Goal: Information Seeking & Learning: Learn about a topic

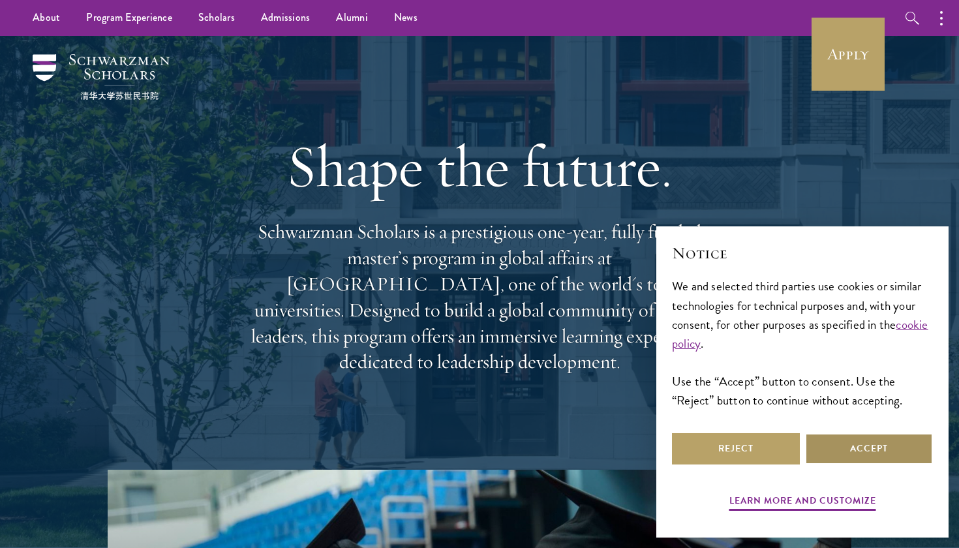
click at [841, 453] on button "Accept" at bounding box center [869, 448] width 128 height 31
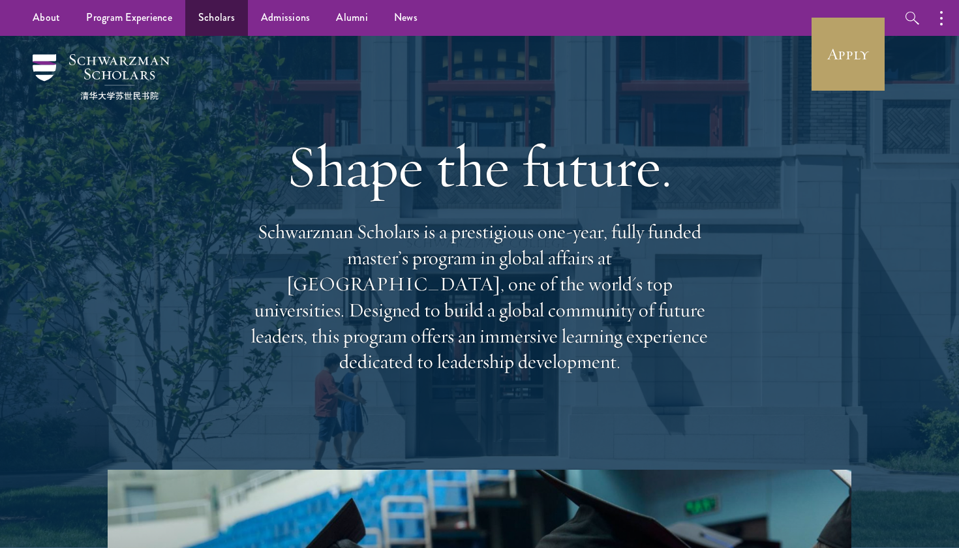
click at [210, 24] on link "Scholars" at bounding box center [216, 18] width 63 height 36
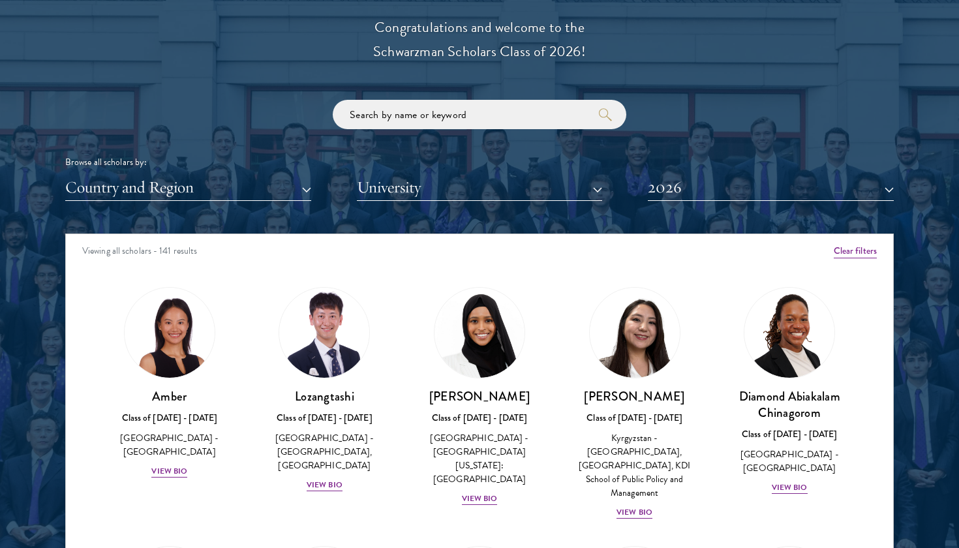
scroll to position [1516, 0]
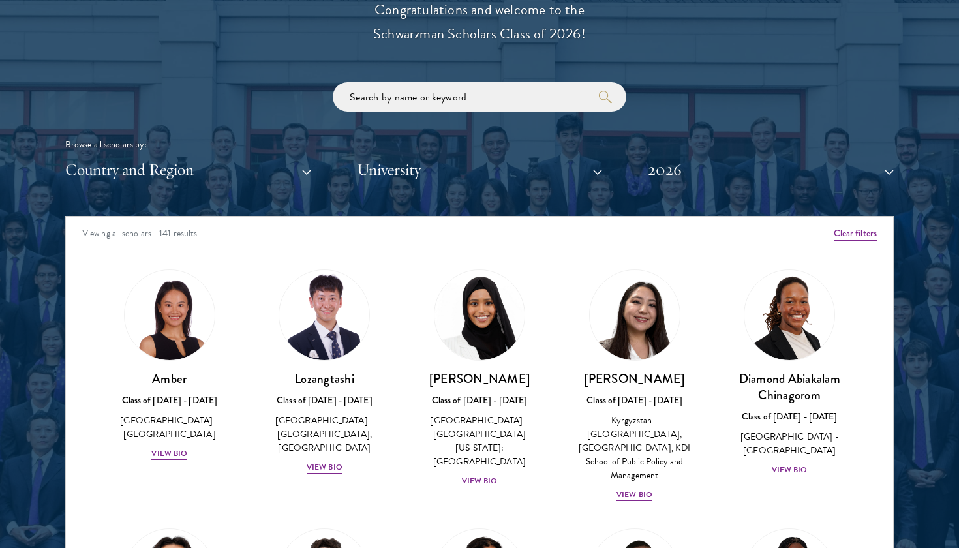
click at [220, 167] on button "Country and Region" at bounding box center [188, 170] width 246 height 27
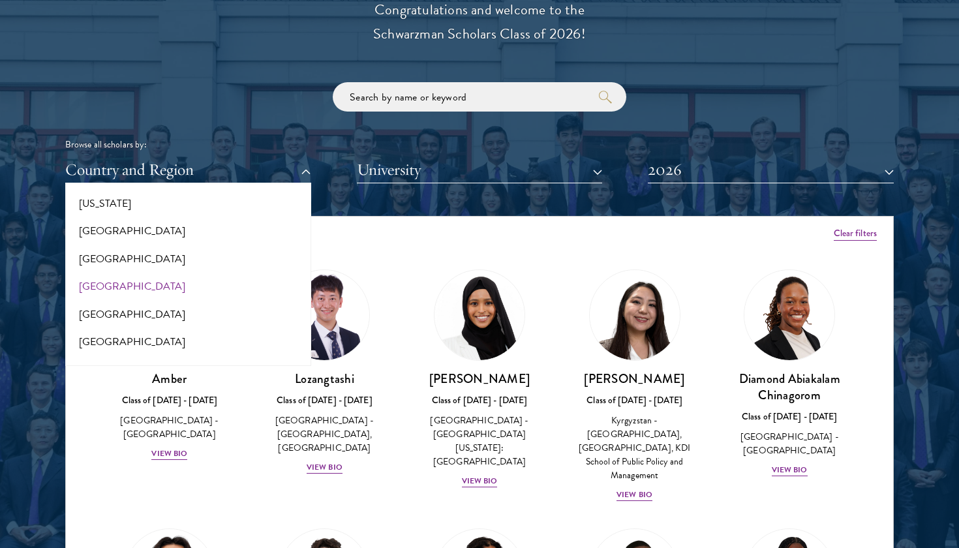
scroll to position [746, 0]
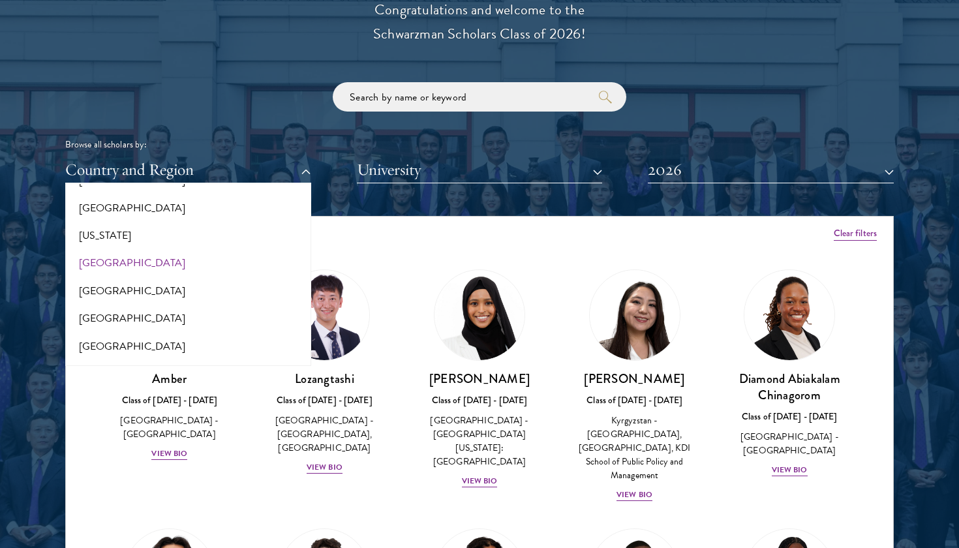
click at [145, 255] on button "[GEOGRAPHIC_DATA]" at bounding box center [188, 262] width 238 height 27
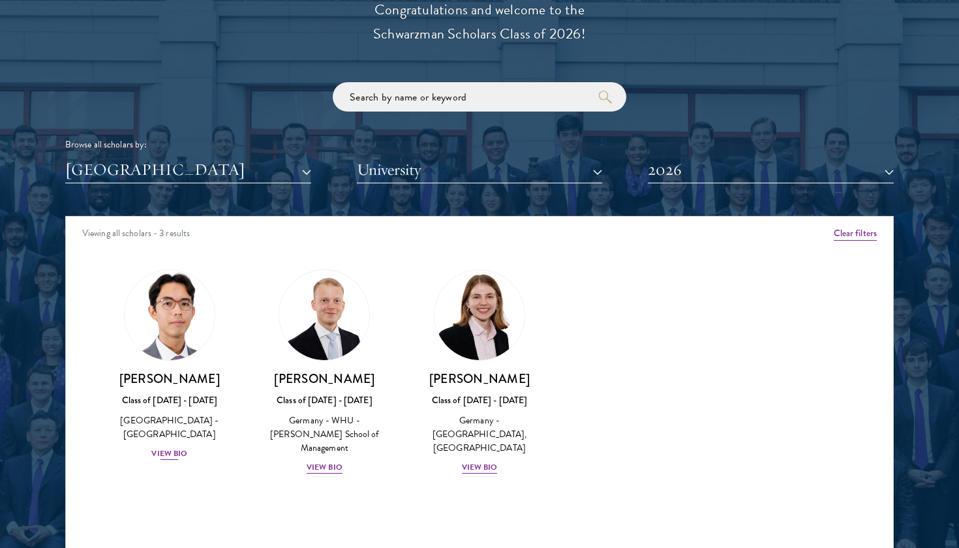
scroll to position [1551, 0]
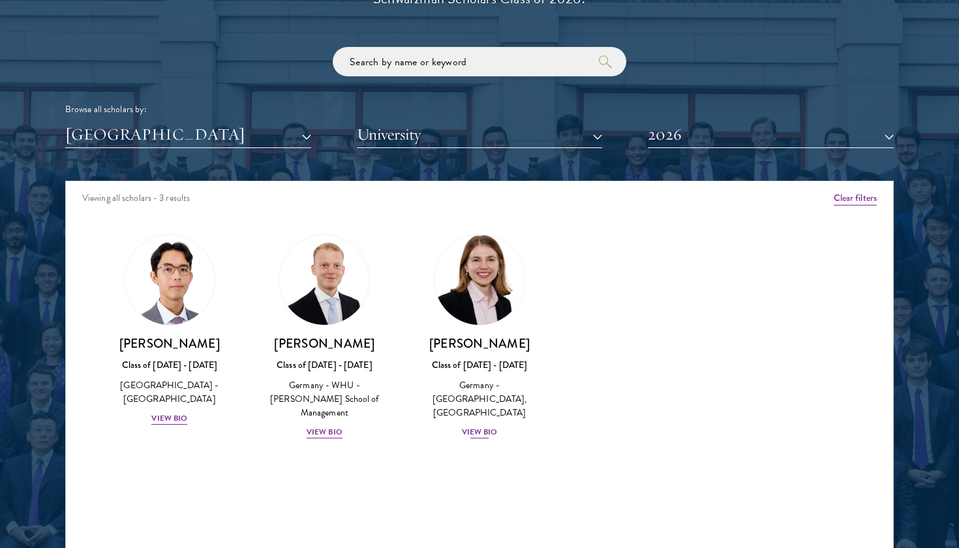
click at [469, 291] on img at bounding box center [479, 279] width 99 height 99
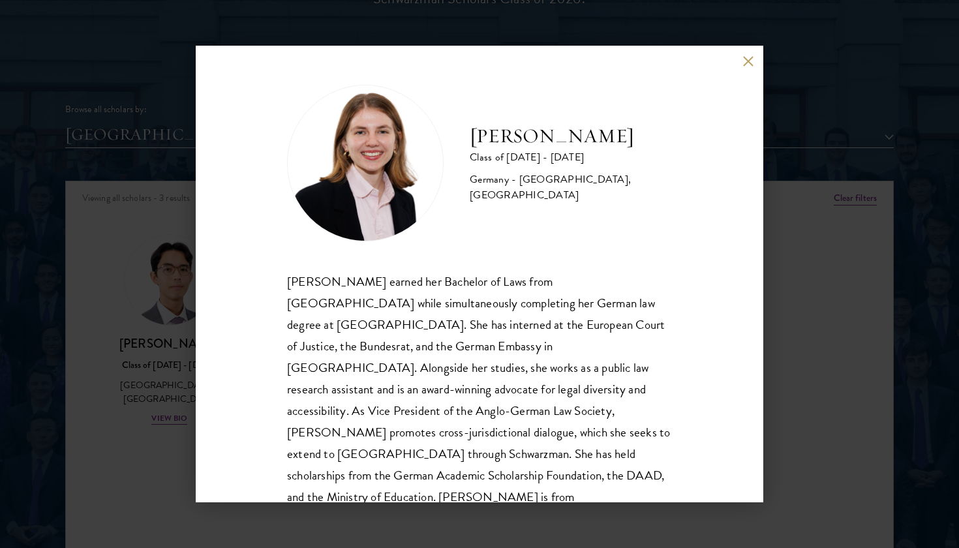
click at [763, 305] on div "Hannah Kuhn Class of 2025 - 2026 Germany - King's College London, Berlin Humbol…" at bounding box center [479, 274] width 959 height 548
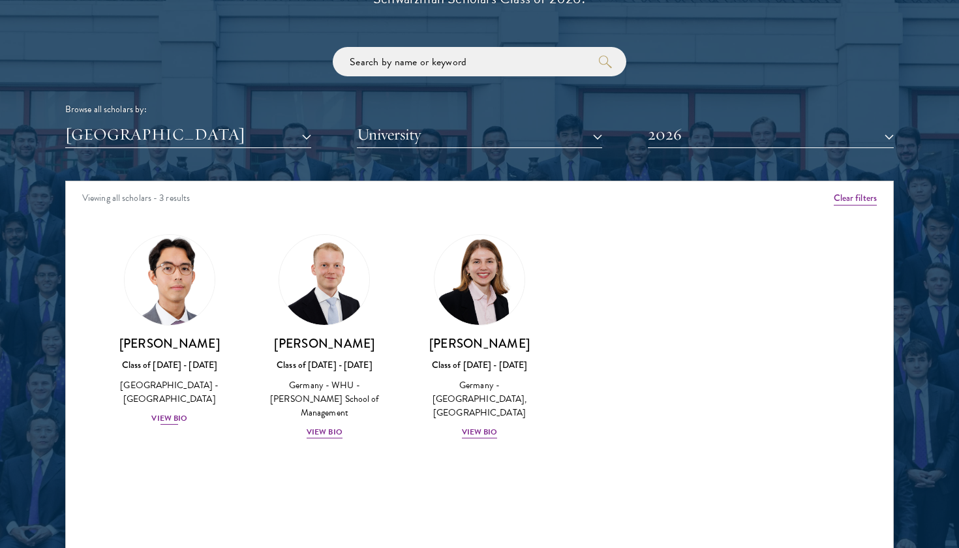
click at [169, 297] on img at bounding box center [169, 279] width 99 height 99
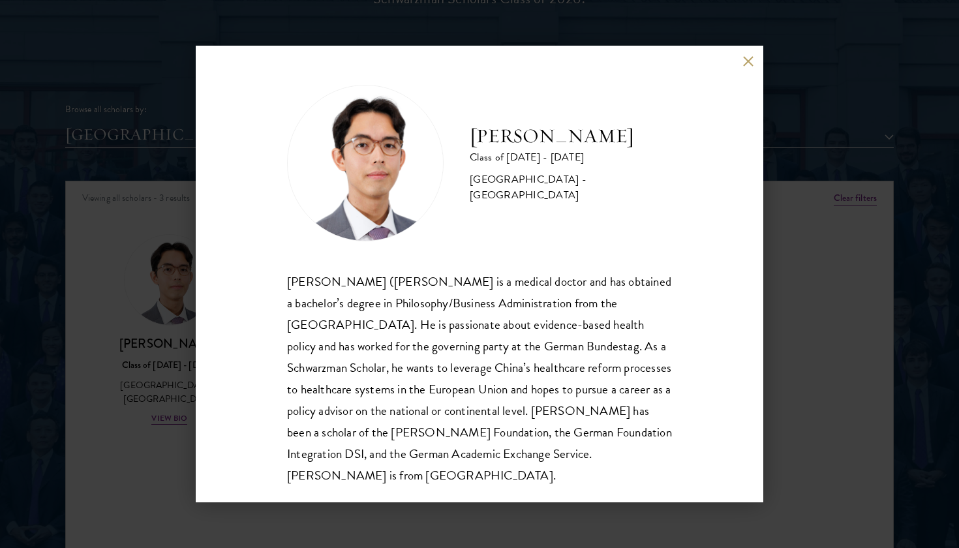
click at [774, 247] on div "Jason Adelhoefer Class of 2025 - 2026 Germany - Berlin Humboldt University Sieg…" at bounding box center [479, 274] width 959 height 548
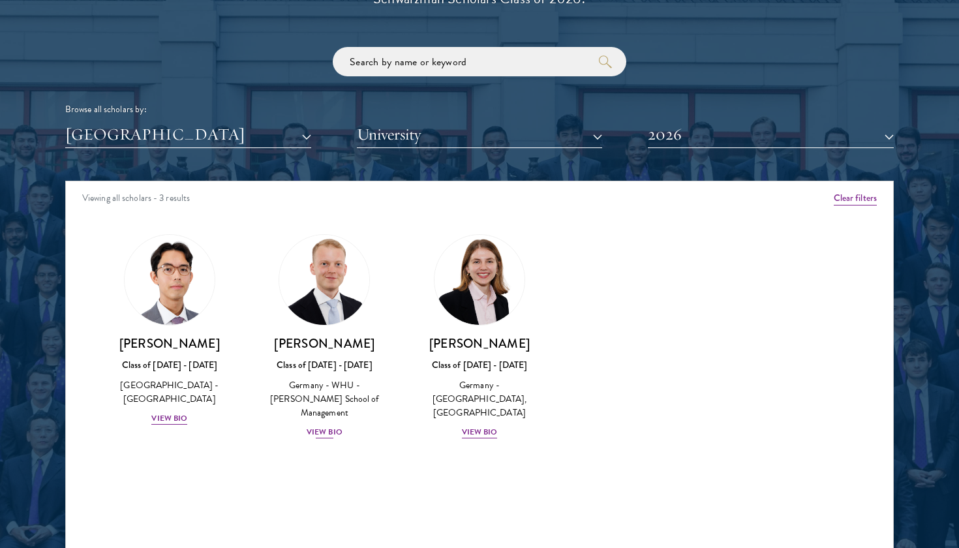
click at [313, 278] on img at bounding box center [324, 279] width 99 height 99
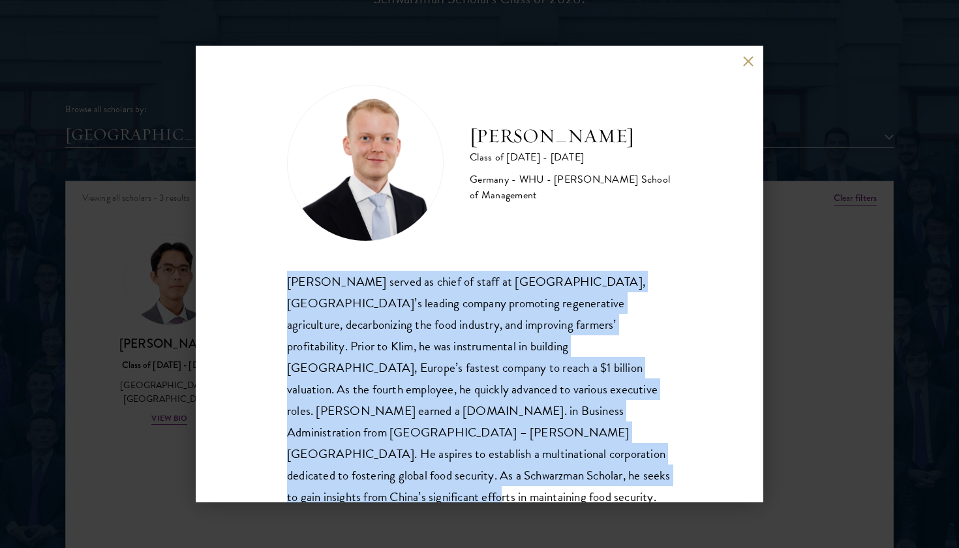
drag, startPoint x: 463, startPoint y: 487, endPoint x: 455, endPoint y: 257, distance: 229.7
click at [455, 255] on div "[PERSON_NAME] Class of [DATE] - [DATE] [GEOGRAPHIC_DATA] - [GEOGRAPHIC_DATA] - …" at bounding box center [479, 274] width 567 height 457
click at [748, 65] on button at bounding box center [747, 60] width 11 height 11
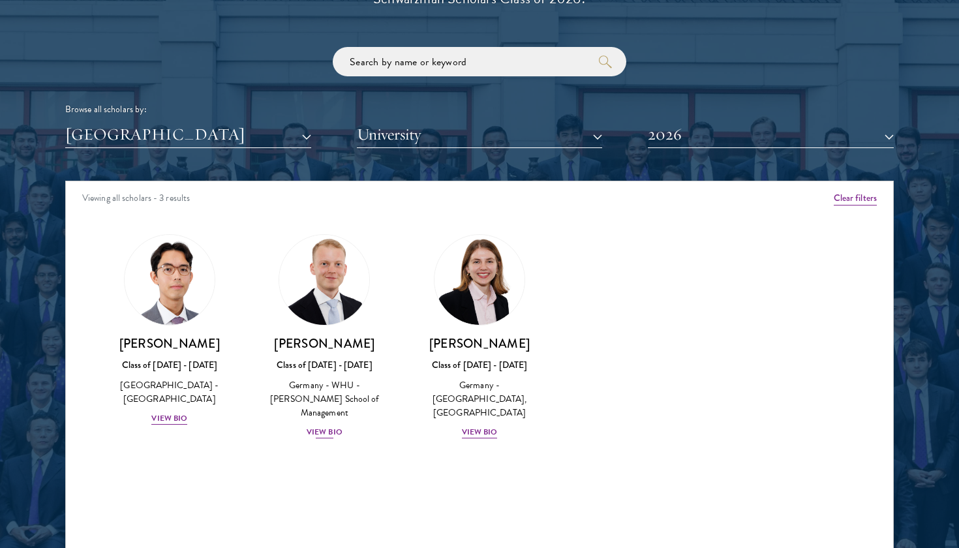
click at [345, 335] on h3 "[PERSON_NAME]" at bounding box center [324, 343] width 129 height 16
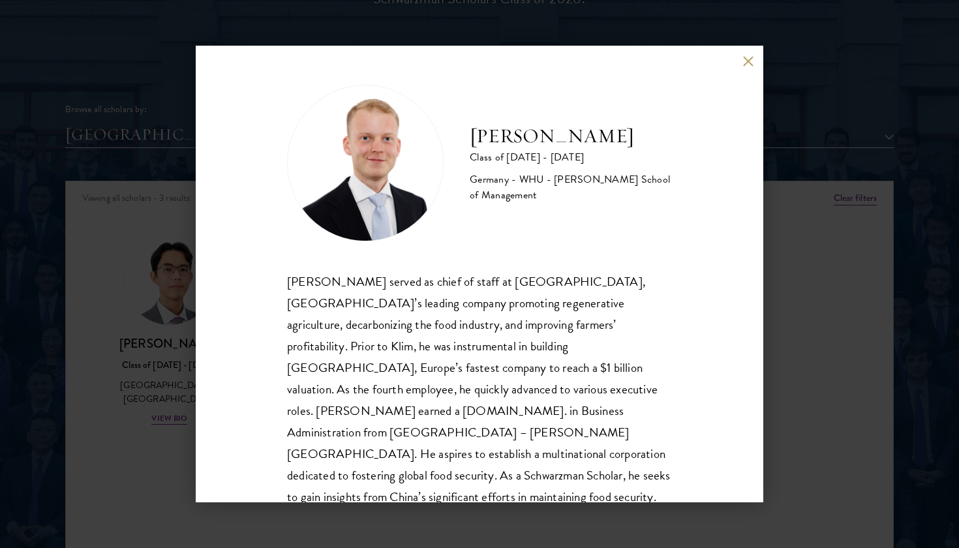
drag, startPoint x: 473, startPoint y: 140, endPoint x: 620, endPoint y: 138, distance: 146.1
click at [620, 138] on h2 "[PERSON_NAME]" at bounding box center [571, 136] width 202 height 26
copy h2 "[PERSON_NAME]"
click at [747, 134] on div "[PERSON_NAME] Class of [DATE] - [DATE] [GEOGRAPHIC_DATA] - [GEOGRAPHIC_DATA] - …" at bounding box center [479, 274] width 567 height 457
click at [745, 64] on button at bounding box center [747, 60] width 11 height 11
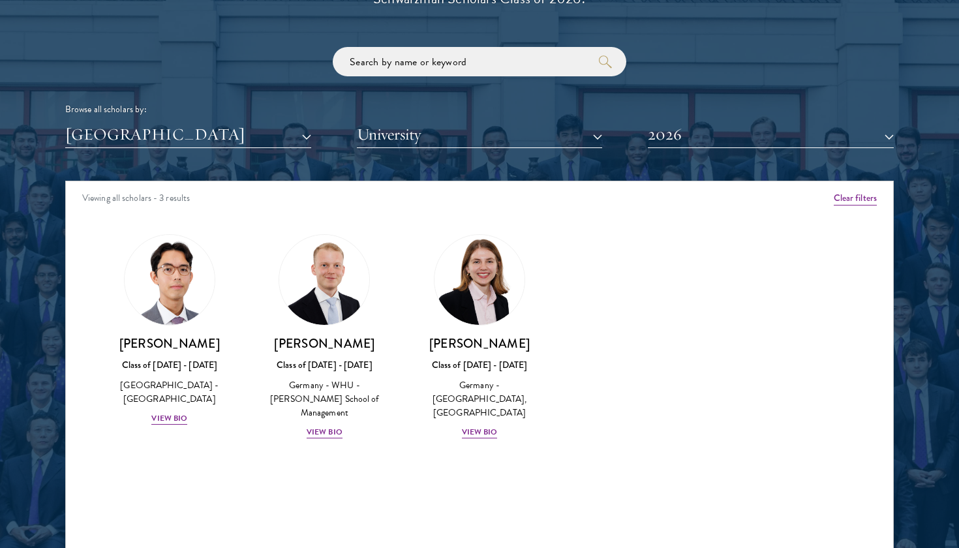
click at [821, 133] on button "2026" at bounding box center [771, 134] width 246 height 27
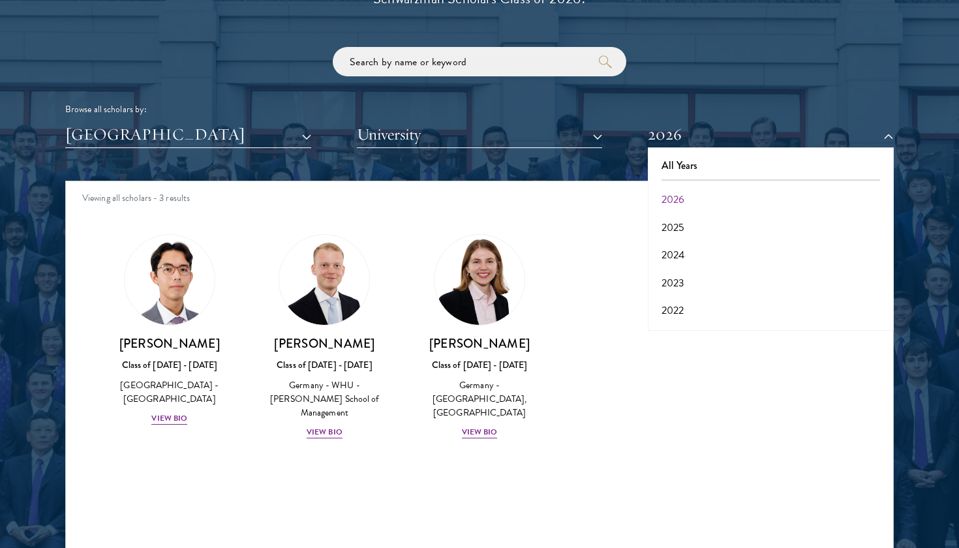
click at [802, 76] on div "Browse all scholars by: [GEOGRAPHIC_DATA] All Countries and Regions [GEOGRAPHIC…" at bounding box center [479, 97] width 828 height 101
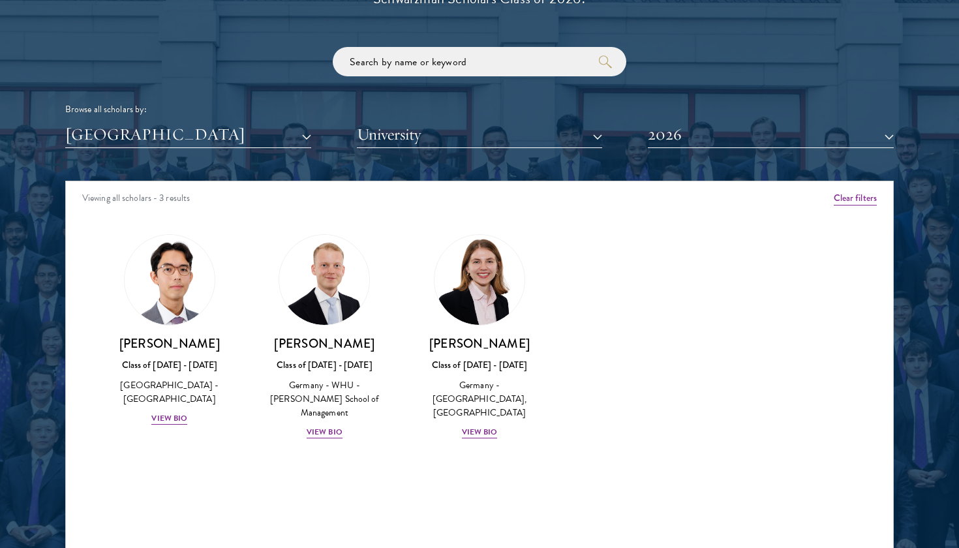
click at [674, 131] on button "2026" at bounding box center [771, 134] width 246 height 27
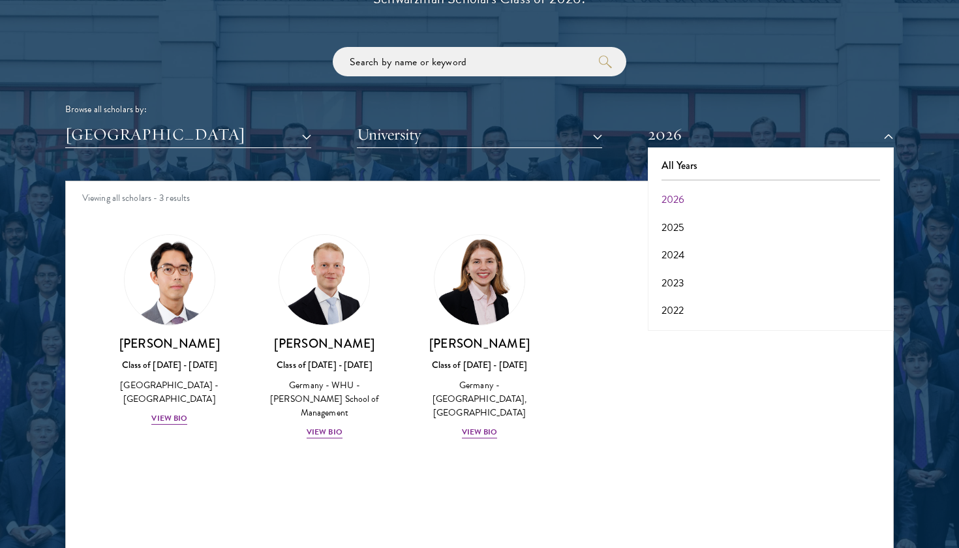
click at [674, 131] on button "2026" at bounding box center [771, 134] width 246 height 27
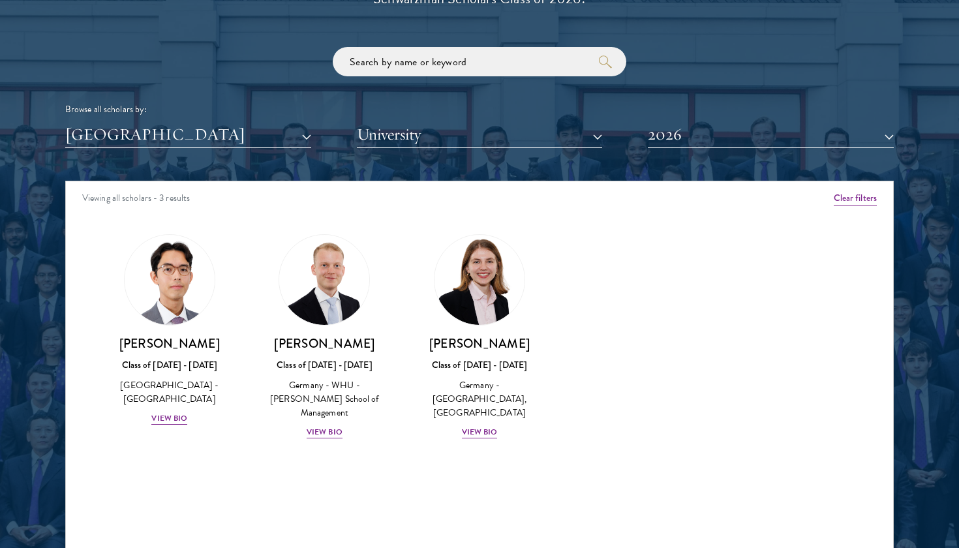
click at [682, 65] on div "Browse all scholars by: [GEOGRAPHIC_DATA] All Countries and Regions [GEOGRAPHIC…" at bounding box center [479, 97] width 828 height 101
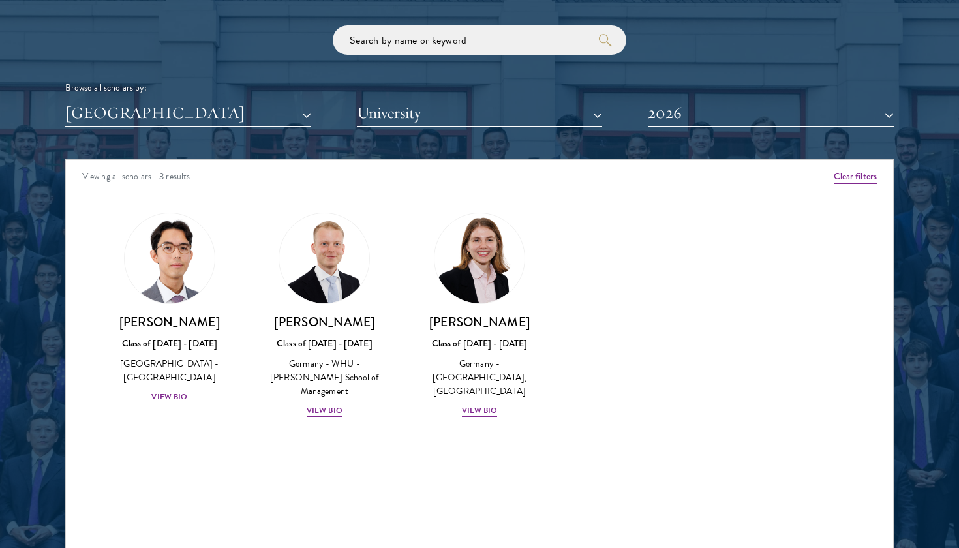
scroll to position [1574, 0]
